Goal: Information Seeking & Learning: Find specific fact

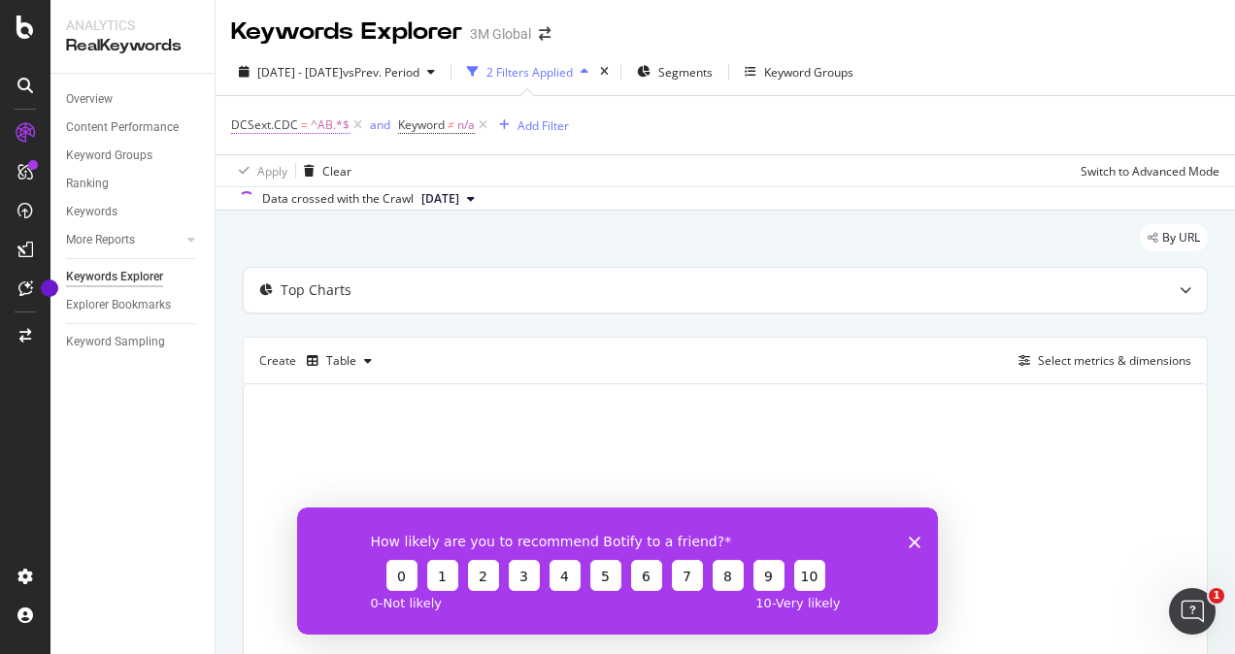
click at [328, 122] on span "^AB.*$" at bounding box center [330, 125] width 39 height 27
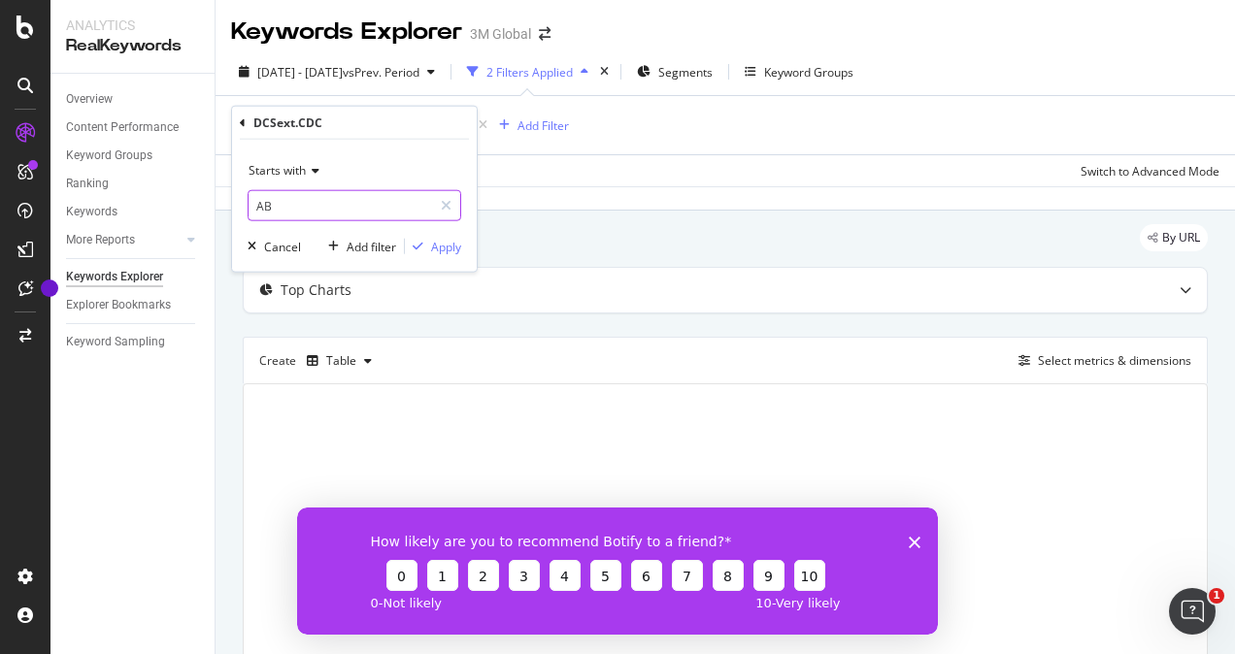
click at [335, 202] on input "AB" at bounding box center [340, 205] width 183 height 31
click at [335, 202] on input "e" at bounding box center [340, 205] width 183 height 31
type input "EP"
click at [436, 241] on div "Apply" at bounding box center [446, 246] width 30 height 17
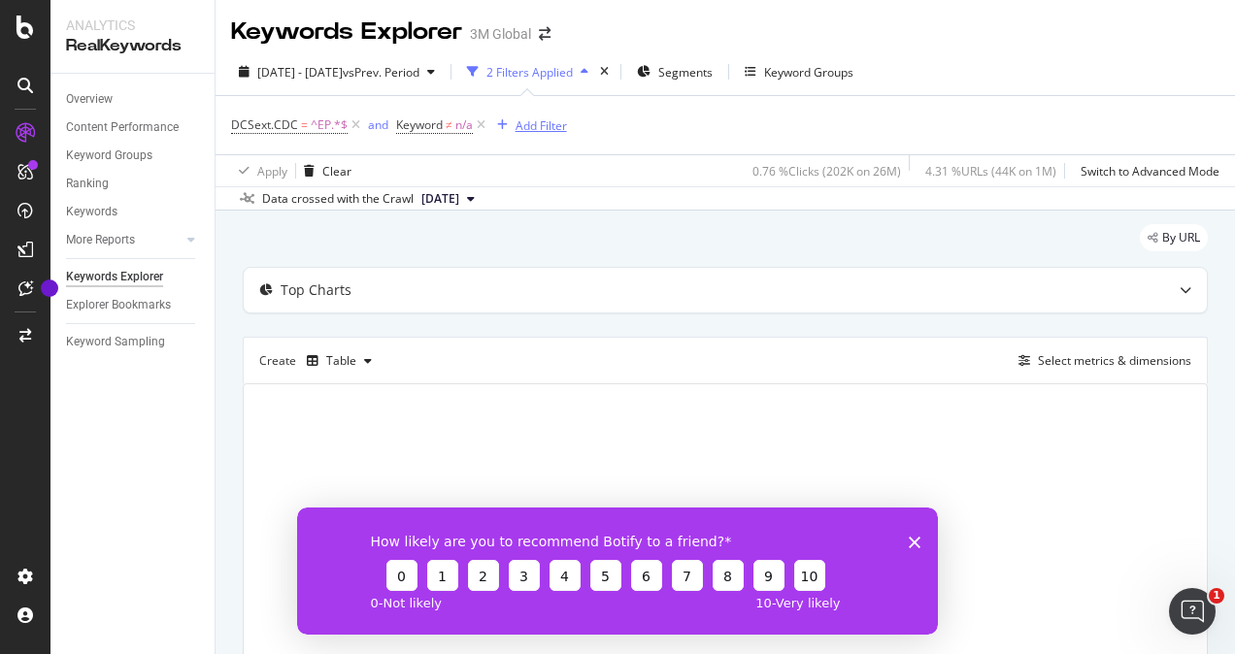
click at [525, 129] on div "Add Filter" at bounding box center [540, 125] width 51 height 17
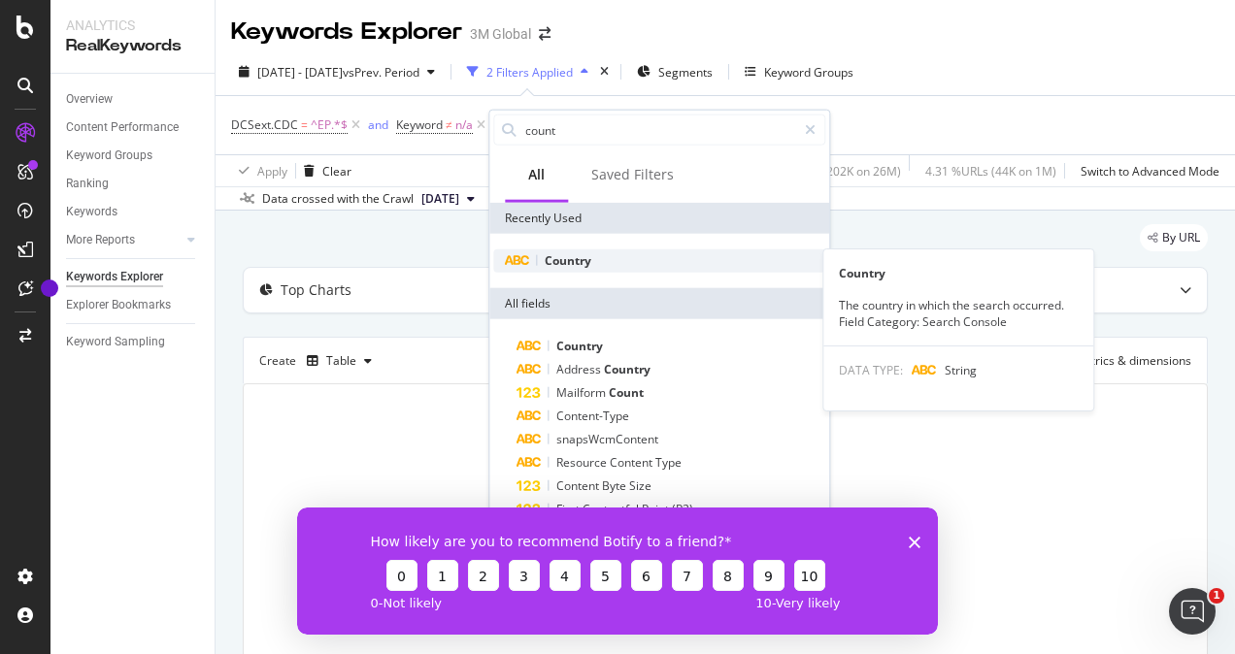
type input "count"
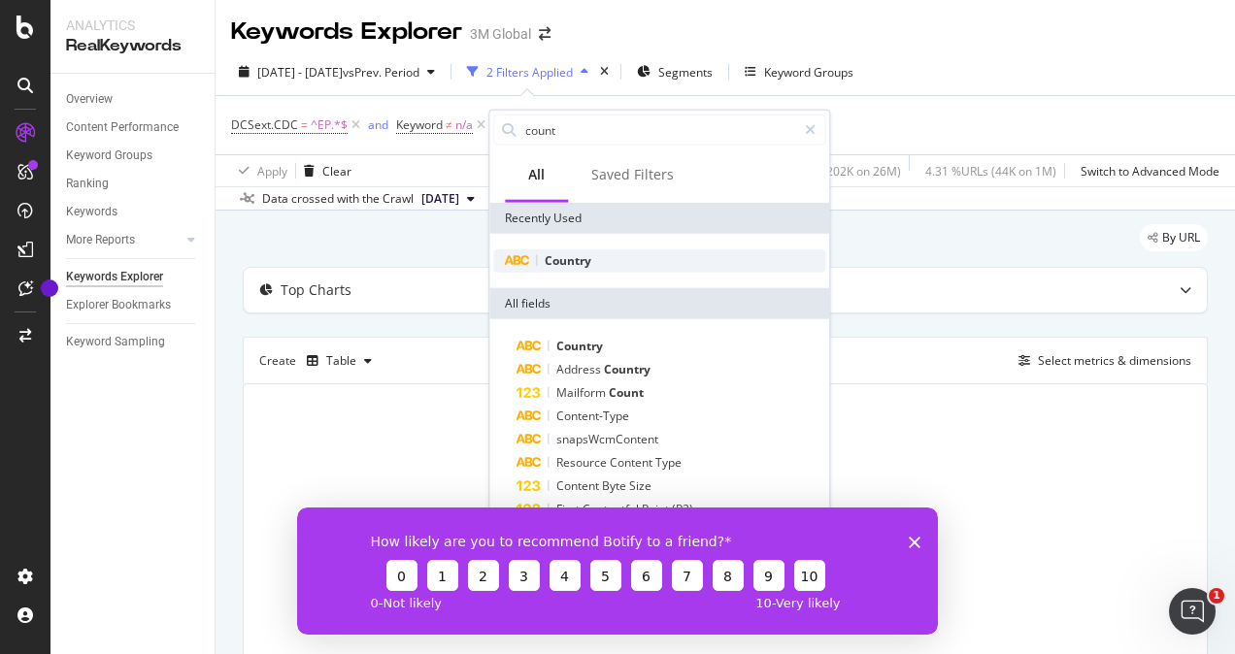
click at [579, 268] on div "Country" at bounding box center [659, 260] width 332 height 23
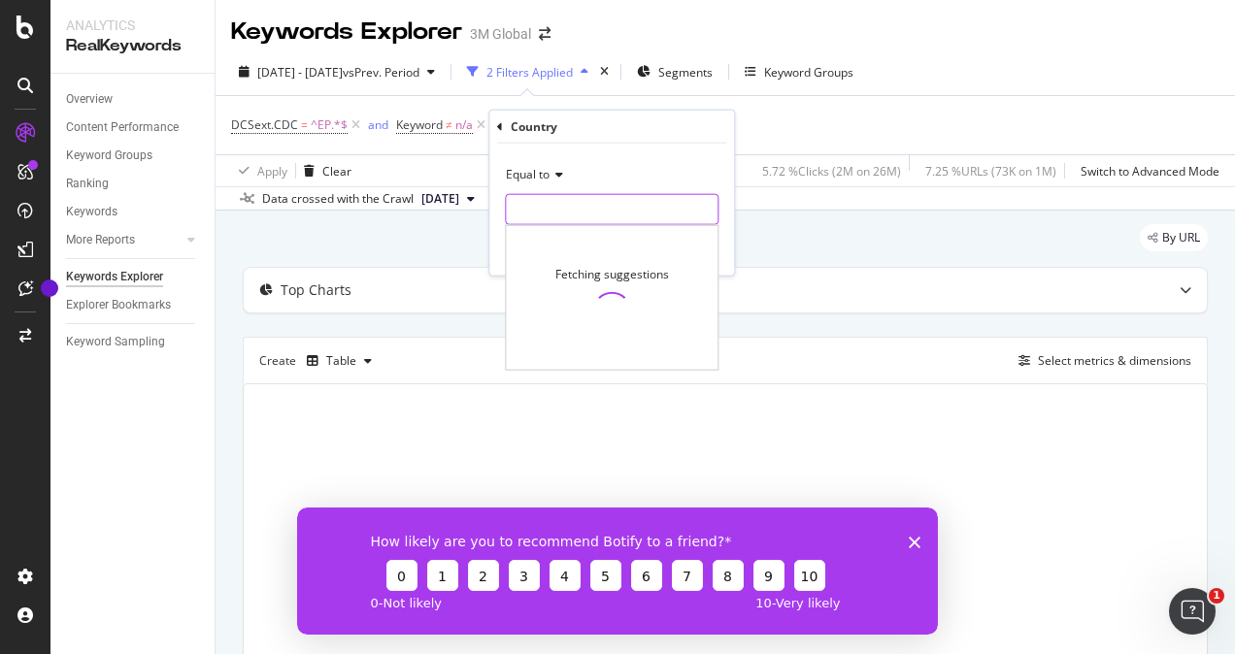
click at [569, 208] on input "text" at bounding box center [612, 209] width 212 height 31
type input "i"
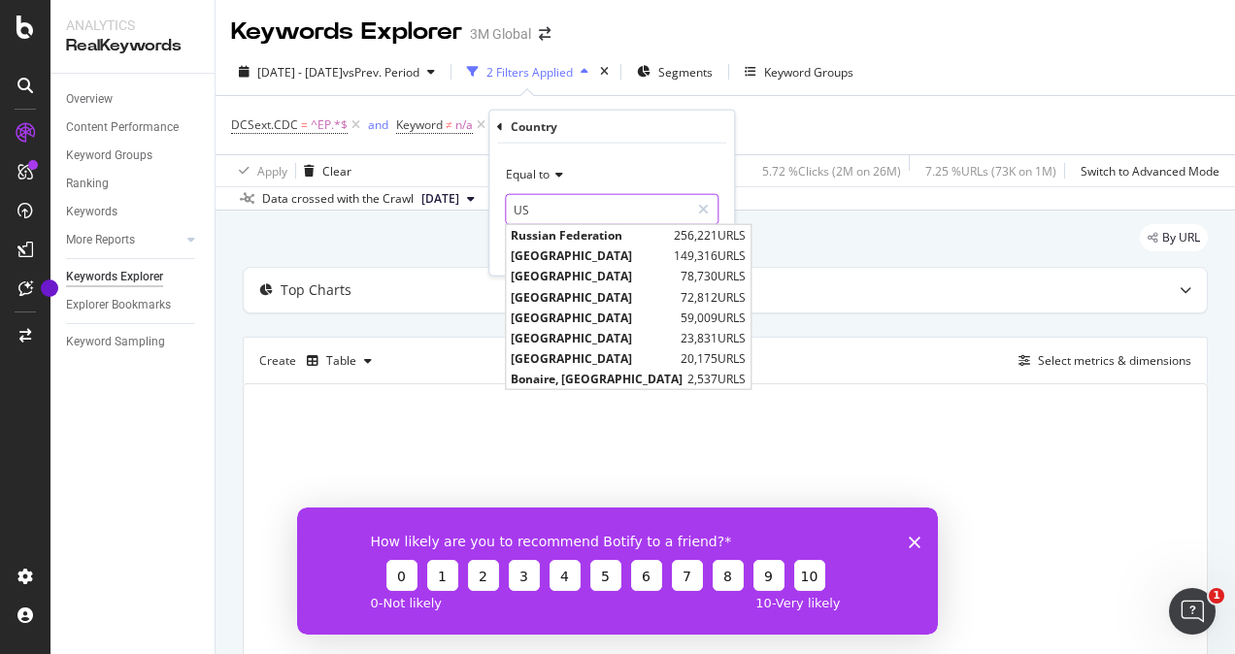
type input "U"
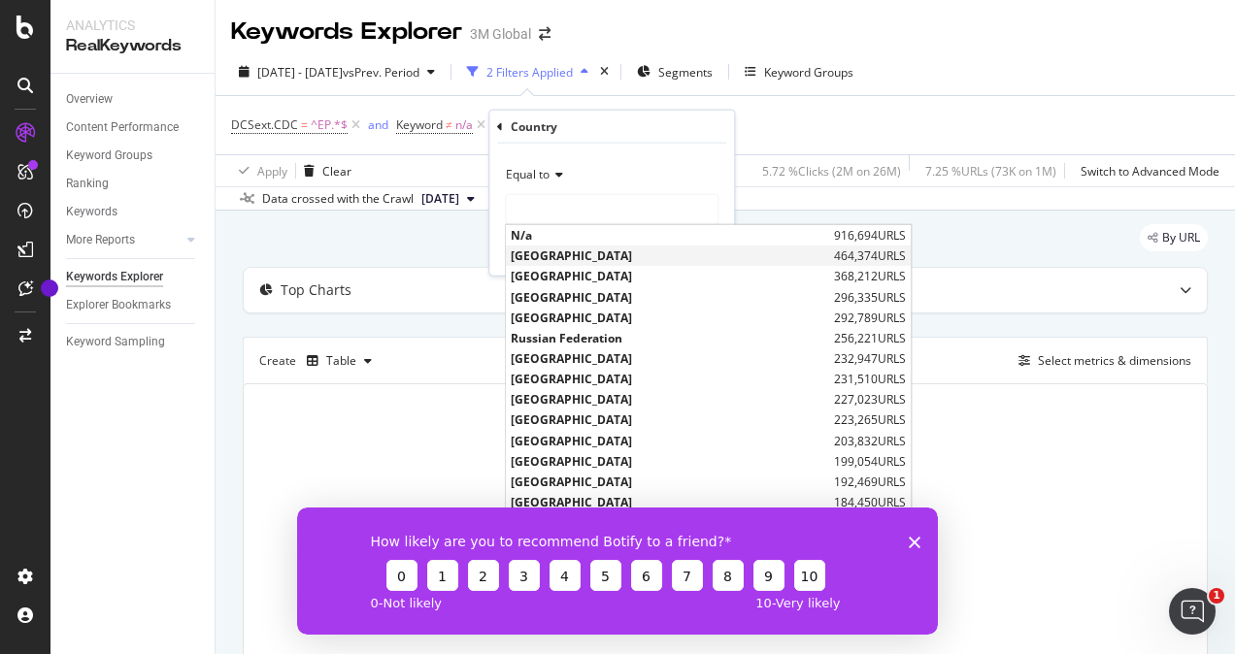
click at [594, 248] on span "[GEOGRAPHIC_DATA]" at bounding box center [670, 256] width 318 height 17
type input "[GEOGRAPHIC_DATA]"
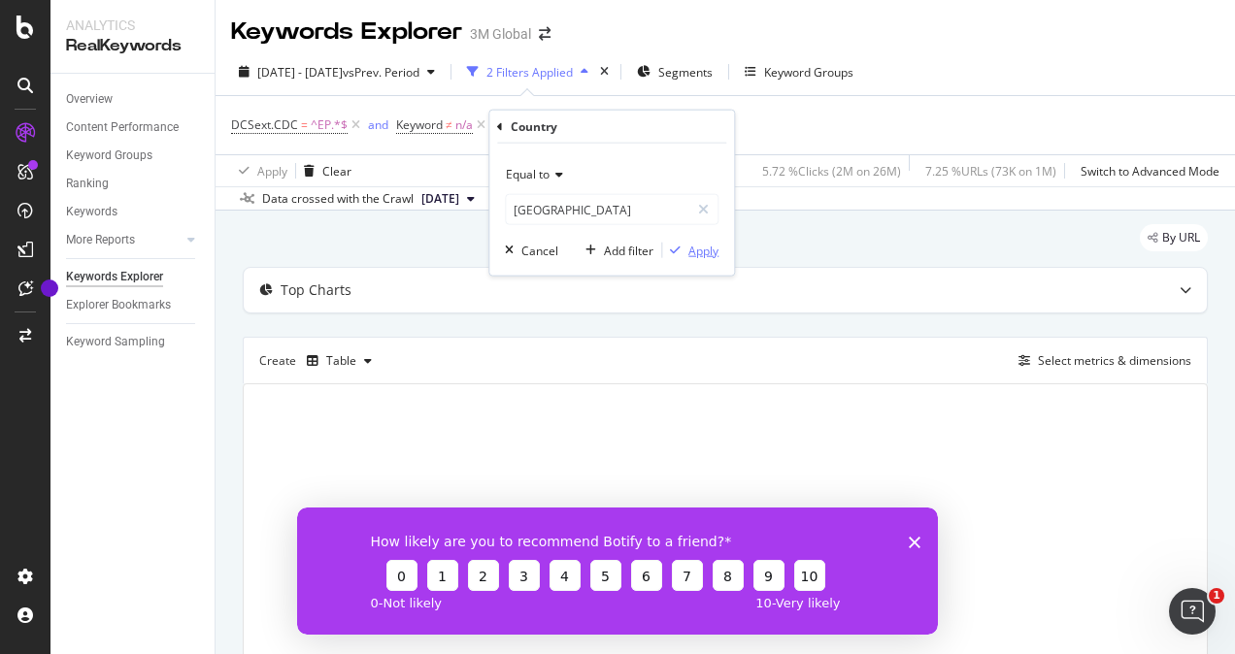
click at [703, 246] on div "Apply" at bounding box center [703, 250] width 30 height 17
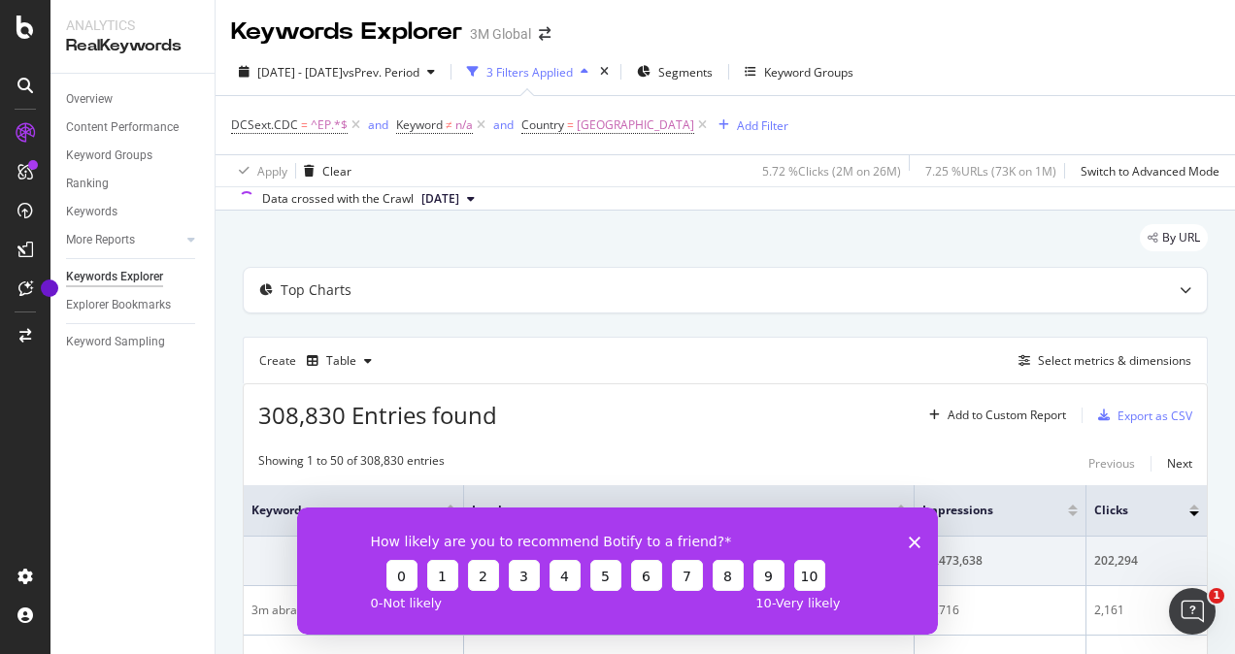
click at [915, 542] on polygon "Close survey" at bounding box center [915, 542] width 12 height 12
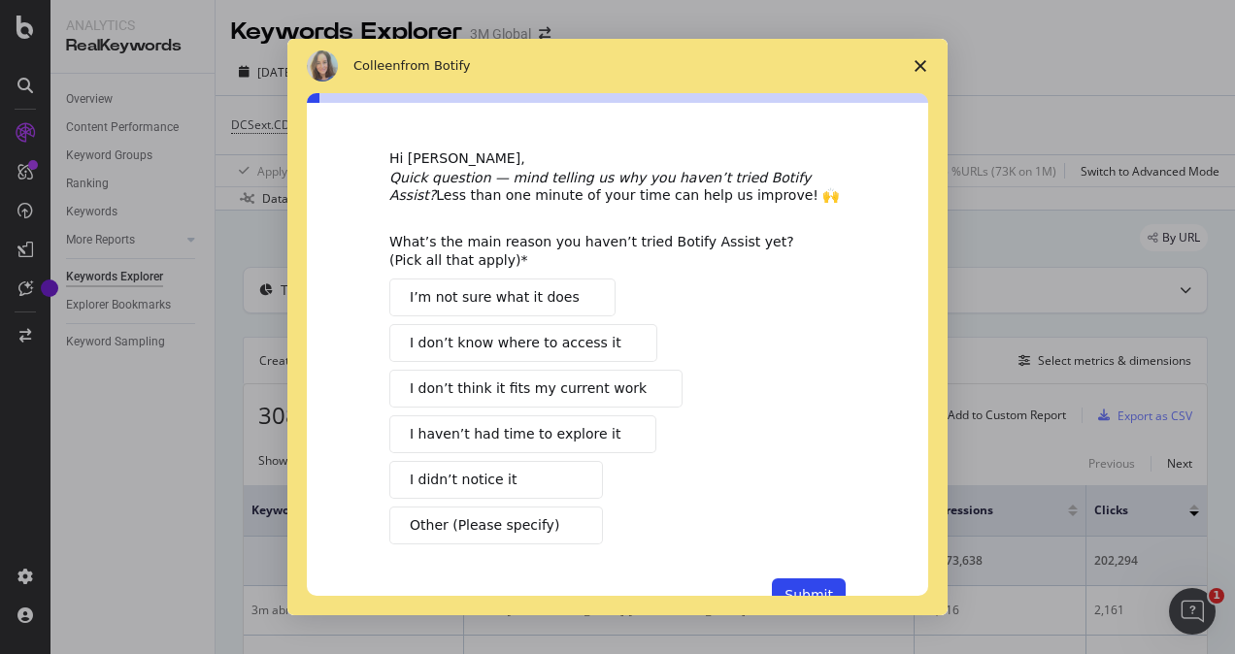
click at [918, 58] on span "Close survey" at bounding box center [920, 66] width 54 height 54
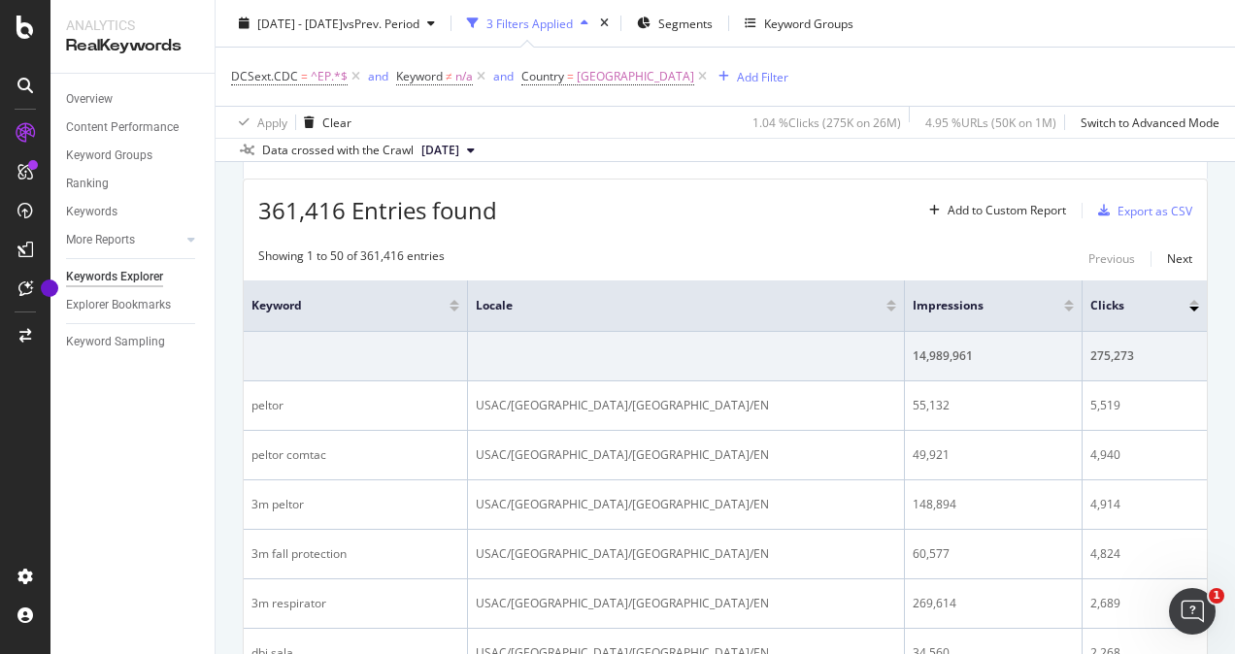
scroll to position [194, 0]
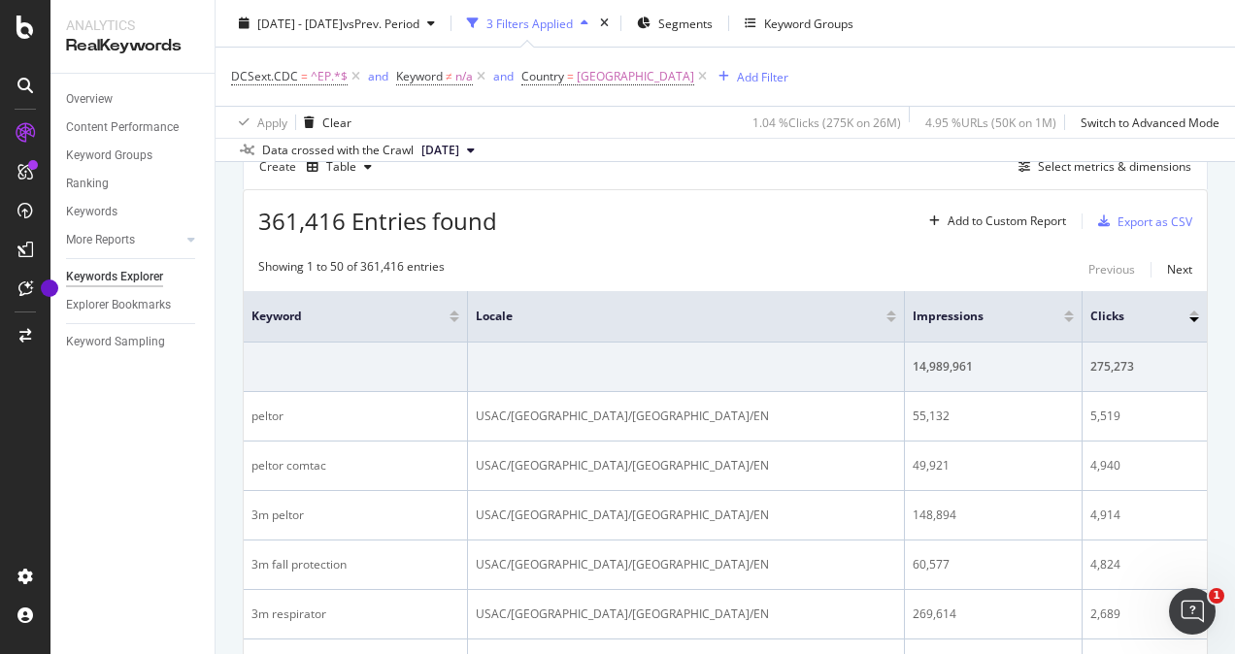
click at [1064, 314] on div at bounding box center [1069, 317] width 10 height 12
click at [1064, 318] on div at bounding box center [1069, 319] width 10 height 5
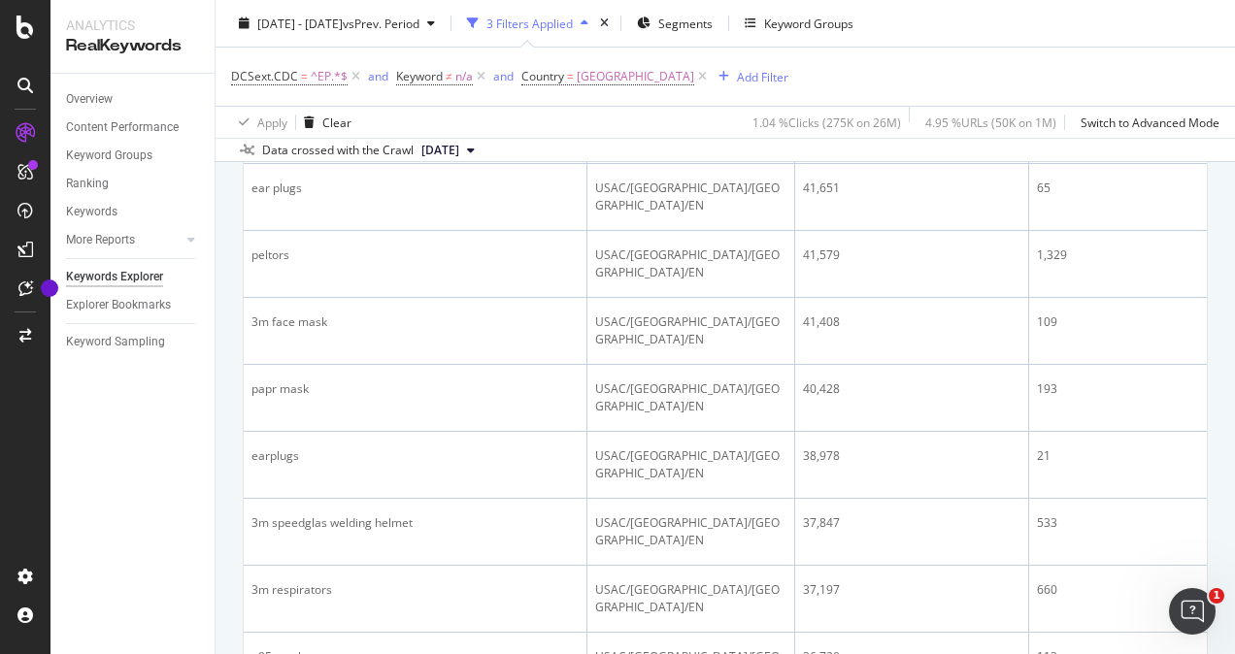
scroll to position [2500, 0]
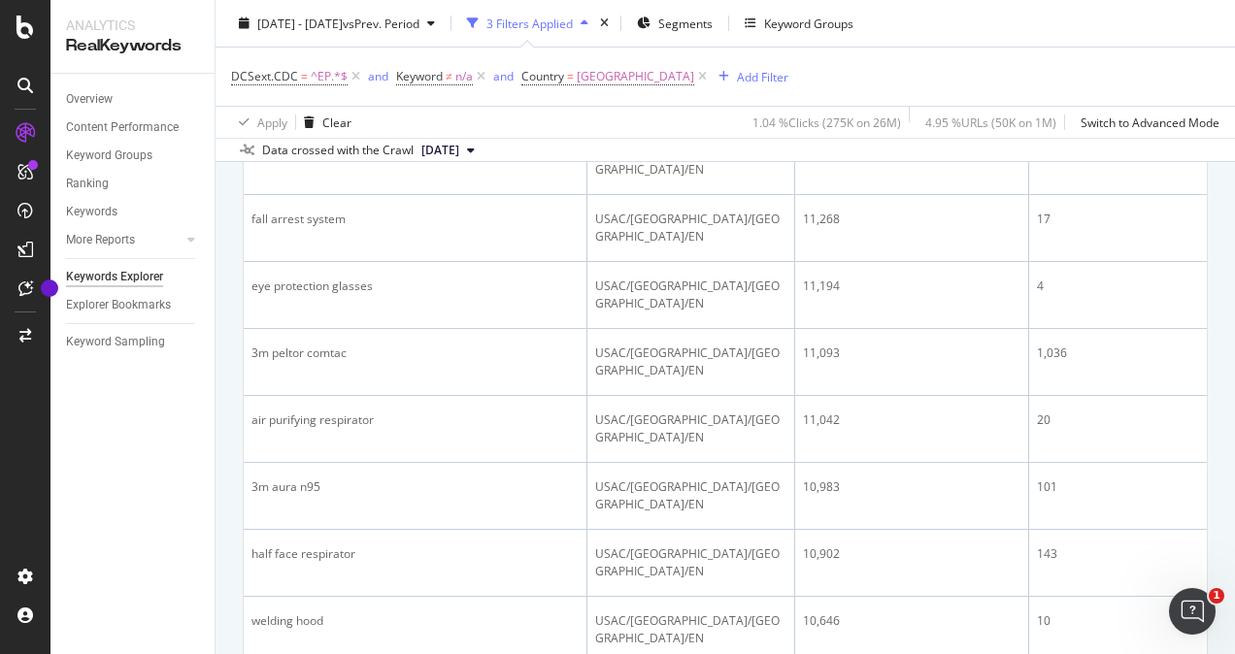
scroll to position [1141, 0]
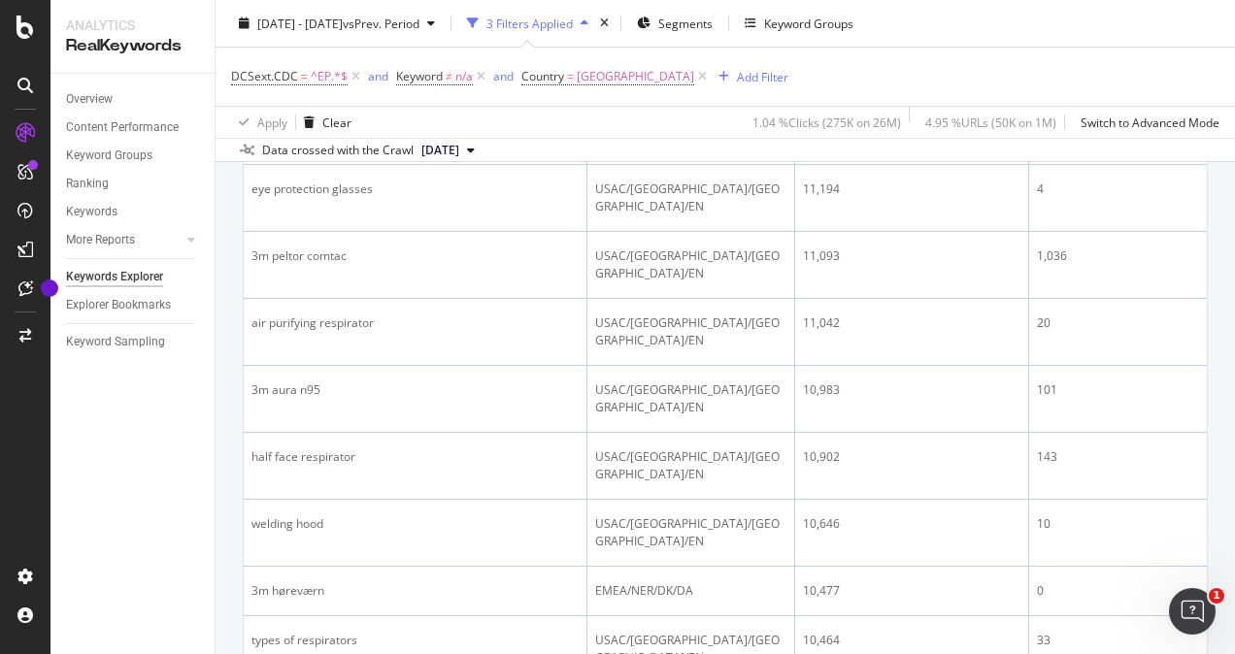
drag, startPoint x: 479, startPoint y: 398, endPoint x: 249, endPoint y: 396, distance: 230.1
copy div "are all types of respirators the same?"
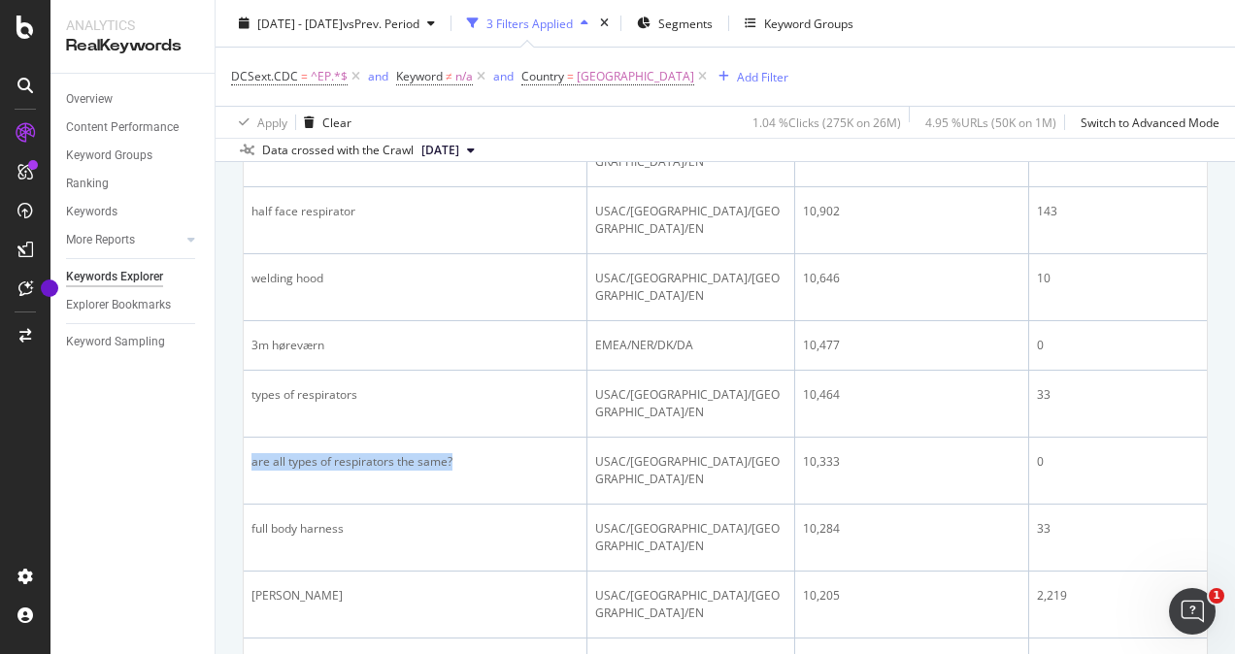
scroll to position [1238, 0]
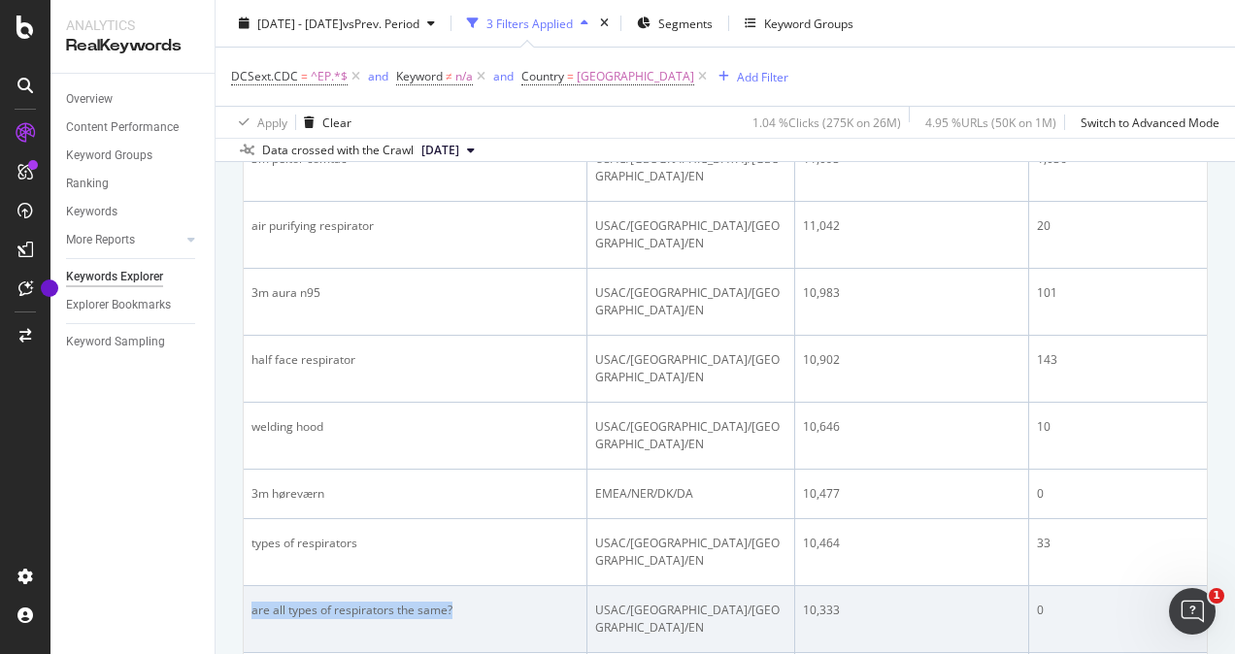
copy div "are all types of respirators the same?"
